Goal: Information Seeking & Learning: Learn about a topic

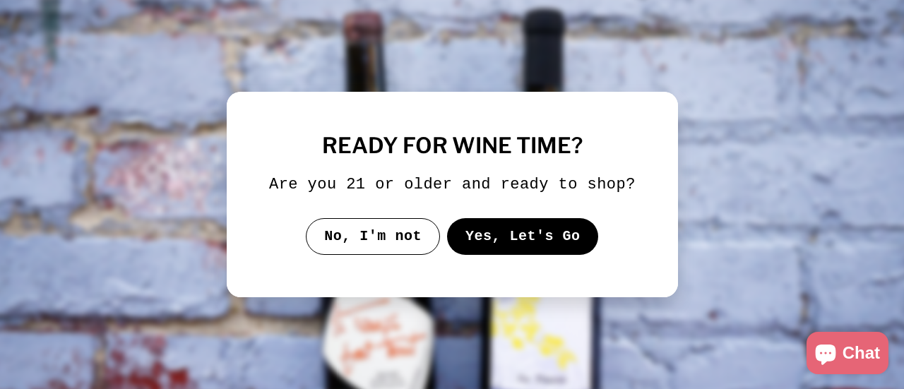
click at [492, 242] on button "Yes, Let's Go" at bounding box center [523, 236] width 152 height 37
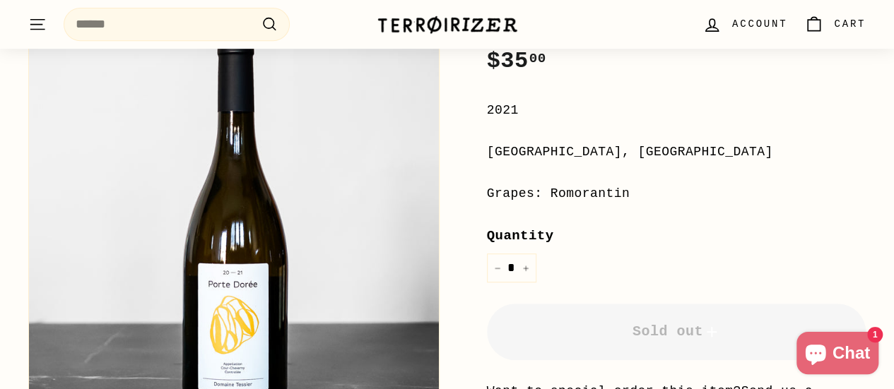
scroll to position [308, 0]
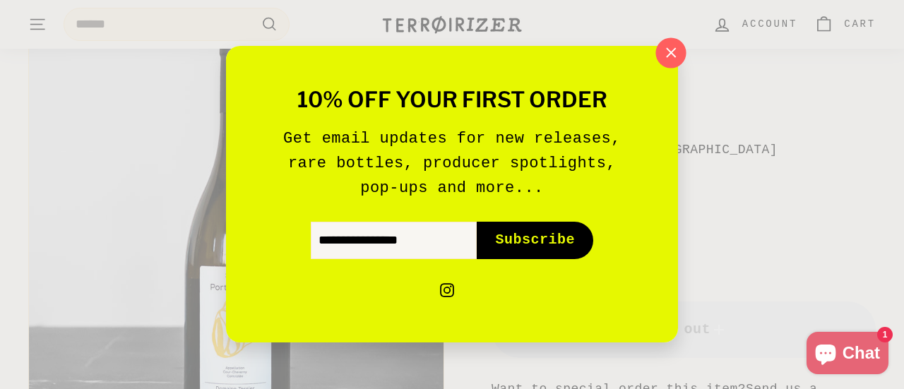
click at [680, 53] on icon "button" at bounding box center [671, 52] width 21 height 21
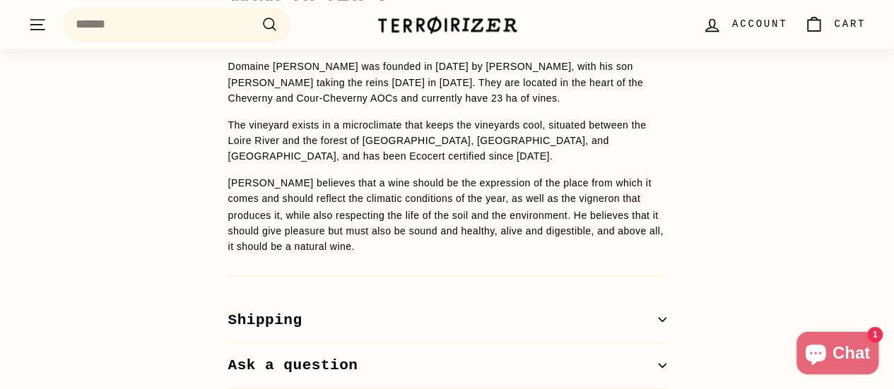
scroll to position [1053, 0]
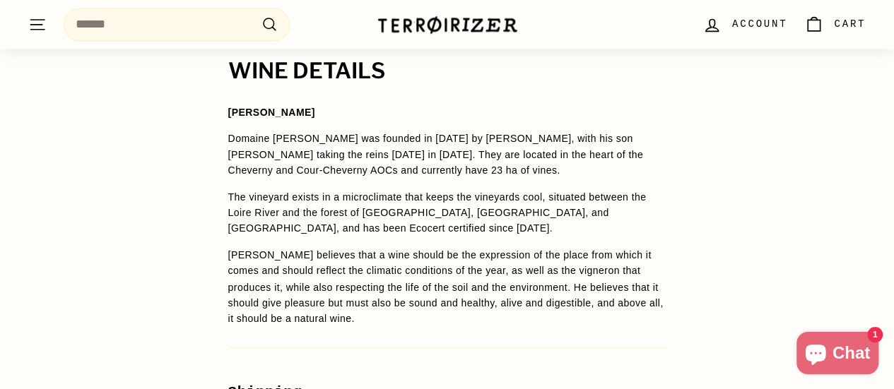
click at [373, 131] on p "Domaine [PERSON_NAME] was founded in [DATE] by [PERSON_NAME], with his son [PER…" at bounding box center [447, 154] width 438 height 47
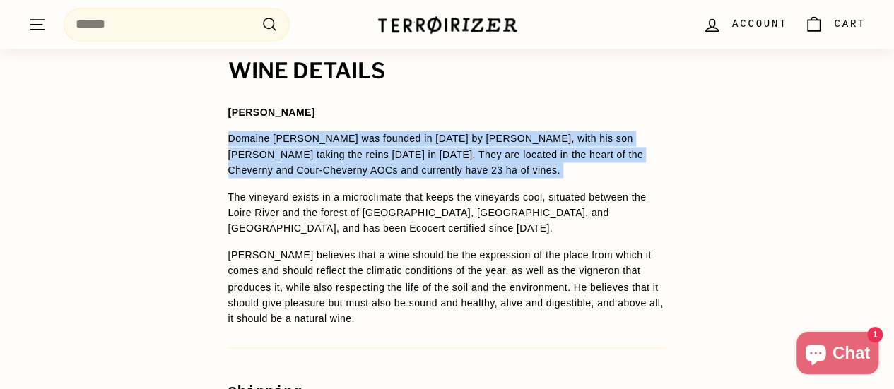
drag, startPoint x: 373, startPoint y: 122, endPoint x: 362, endPoint y: 138, distance: 18.8
click at [362, 138] on p "Domaine [PERSON_NAME] was founded in [DATE] by [PERSON_NAME], with his son [PER…" at bounding box center [447, 154] width 438 height 47
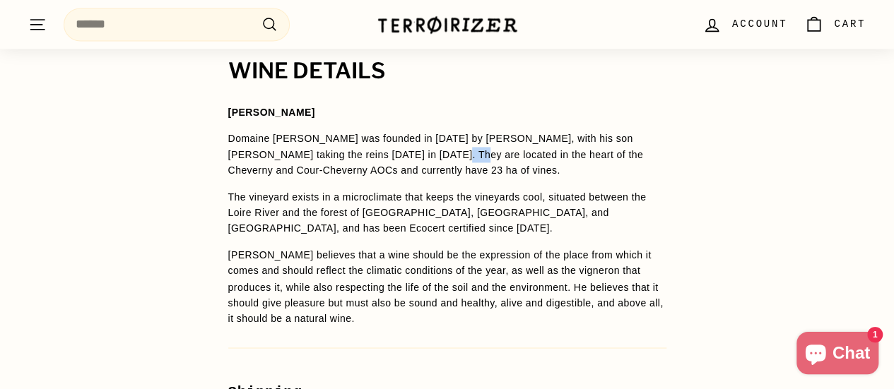
click at [362, 138] on p "Domaine [PERSON_NAME] was founded in [DATE] by [PERSON_NAME], with his son [PER…" at bounding box center [447, 154] width 438 height 47
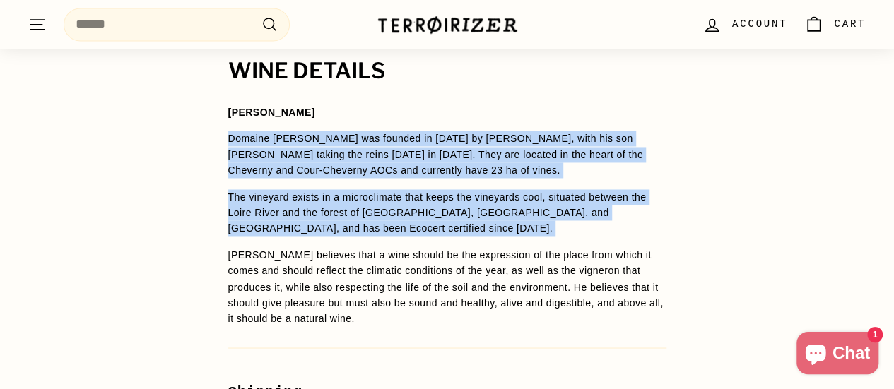
drag, startPoint x: 362, startPoint y: 138, endPoint x: 346, endPoint y: 182, distance: 46.7
click at [346, 182] on span "[PERSON_NAME] Domaine [PERSON_NAME] was founded in [DATE] by [PERSON_NAME], wit…" at bounding box center [447, 216] width 438 height 222
click at [346, 189] on p "The vineyard exists in a microclimate that keeps the vineyards cool, situated b…" at bounding box center [447, 212] width 438 height 47
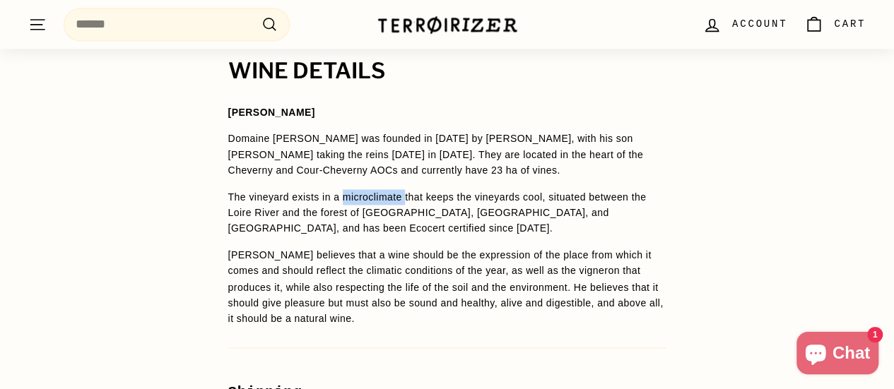
click at [346, 189] on p "The vineyard exists in a microclimate that keeps the vineyards cool, situated b…" at bounding box center [447, 212] width 438 height 47
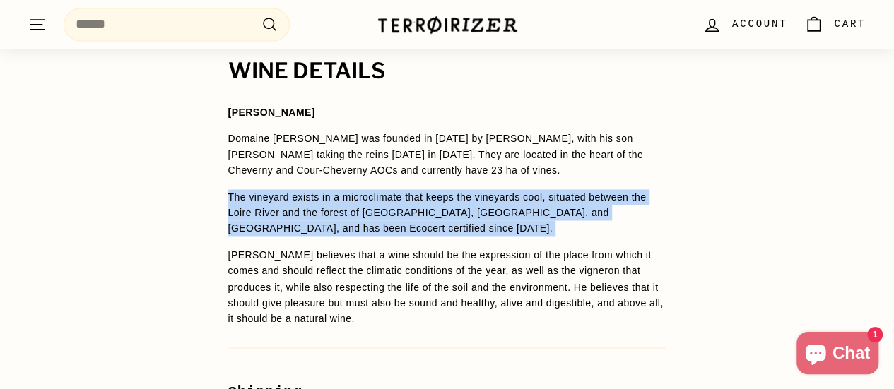
click at [346, 189] on p "The vineyard exists in a microclimate that keeps the vineyards cool, situated b…" at bounding box center [447, 212] width 438 height 47
drag, startPoint x: 346, startPoint y: 182, endPoint x: 378, endPoint y: 203, distance: 38.2
click at [378, 203] on p "The vineyard exists in a microclimate that keeps the vineyards cool, situated b…" at bounding box center [447, 212] width 438 height 47
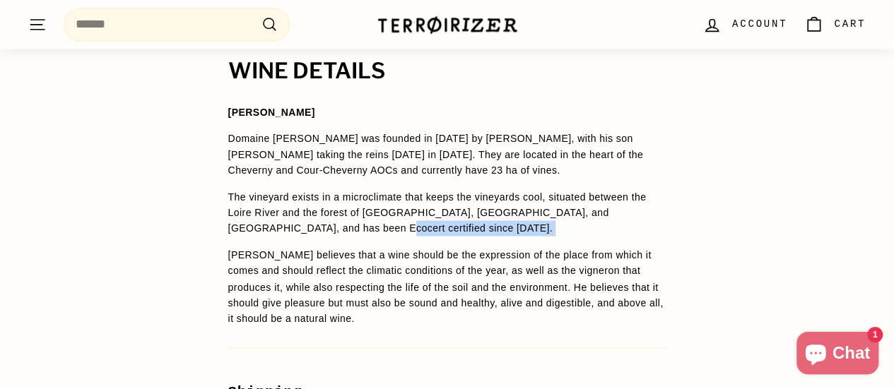
click at [378, 203] on p "The vineyard exists in a microclimate that keeps the vineyards cool, situated b…" at bounding box center [447, 212] width 438 height 47
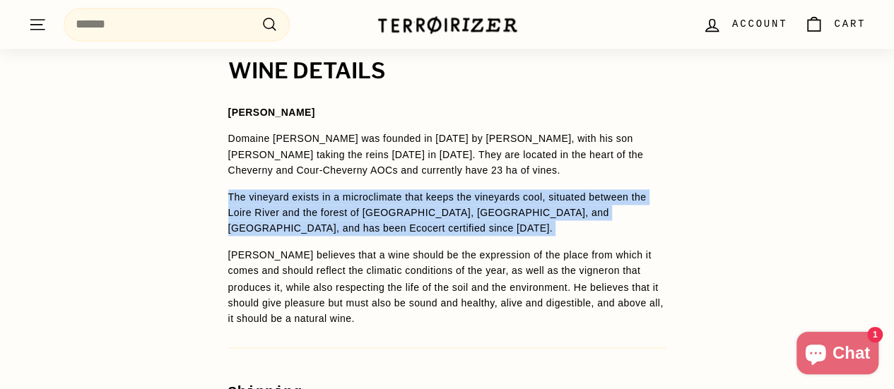
click at [378, 203] on p "The vineyard exists in a microclimate that keeps the vineyards cool, situated b…" at bounding box center [447, 212] width 438 height 47
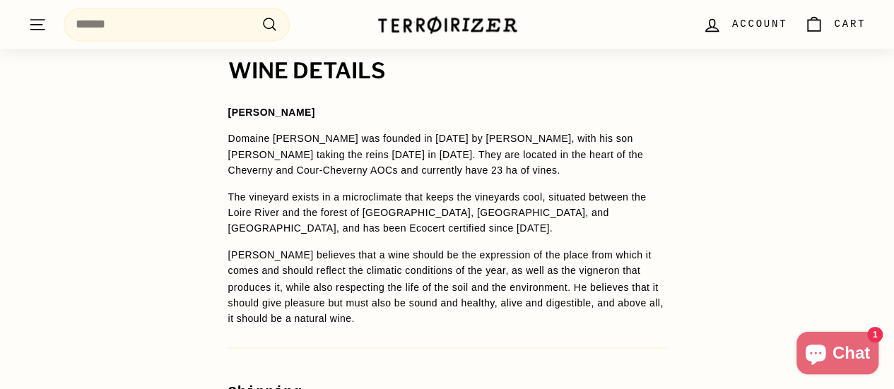
click at [352, 247] on p "[PERSON_NAME] believes that a wine should be the expression of the place from w…" at bounding box center [447, 286] width 438 height 79
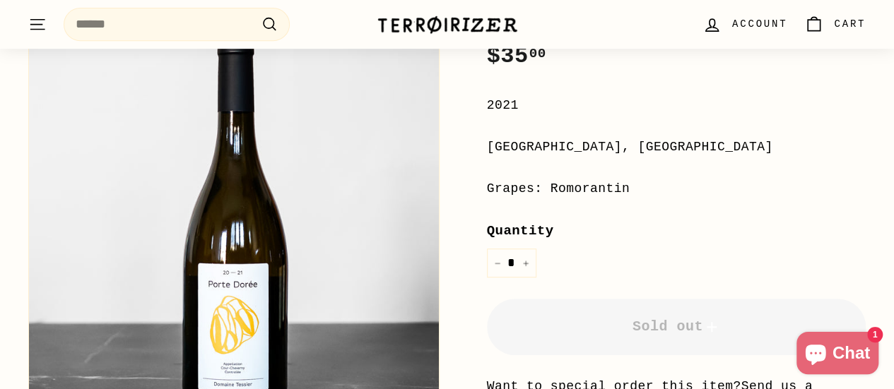
scroll to position [297, 0]
